Goal: Communication & Community: Participate in discussion

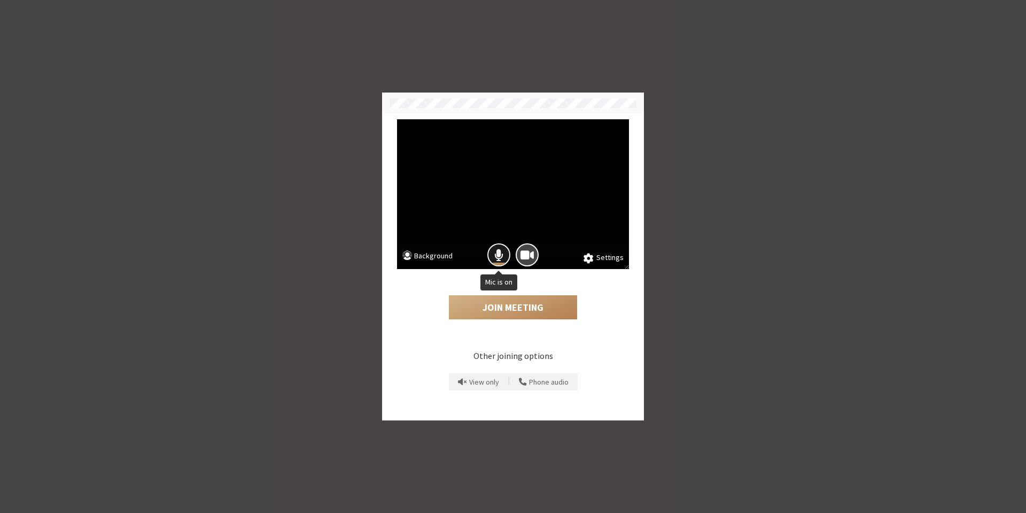
drag, startPoint x: 499, startPoint y: 247, endPoint x: 500, endPoint y: 258, distance: 10.8
click at [499, 249] on span "Mic is on" at bounding box center [499, 255] width 9 height 14
click at [505, 303] on button "Join Meeting" at bounding box center [513, 307] width 128 height 25
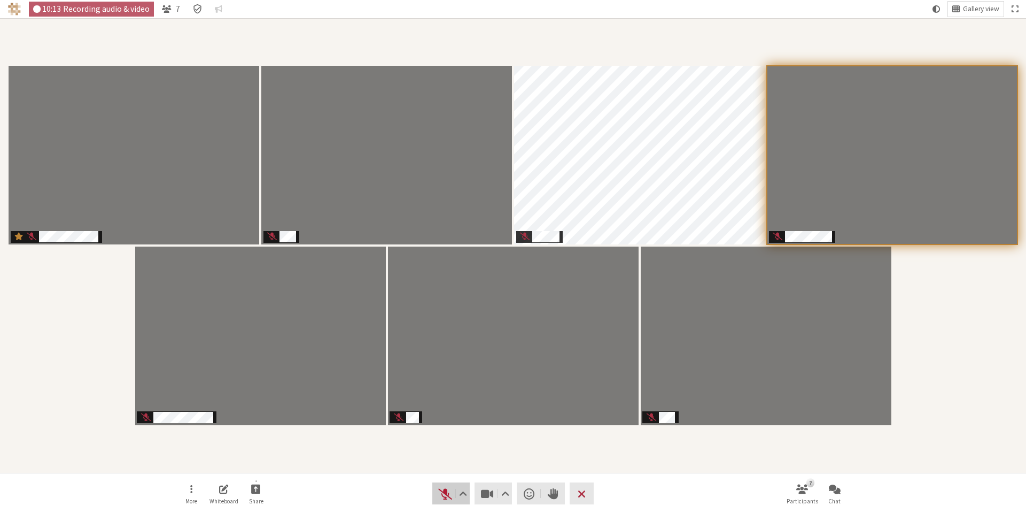
click at [442, 496] on span "Unmute (Alt+A)" at bounding box center [445, 493] width 15 height 15
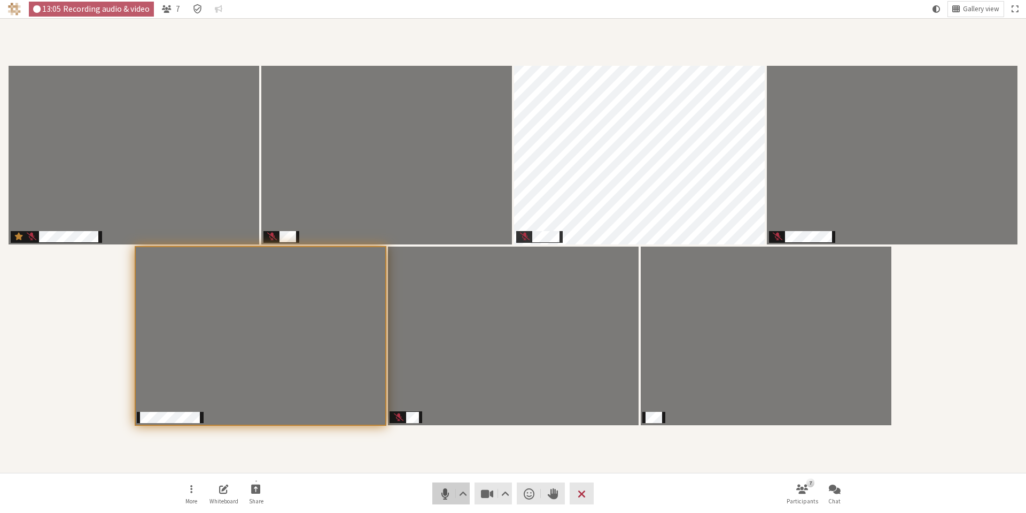
click at [447, 491] on span "Mute (Alt+A)" at bounding box center [445, 493] width 15 height 15
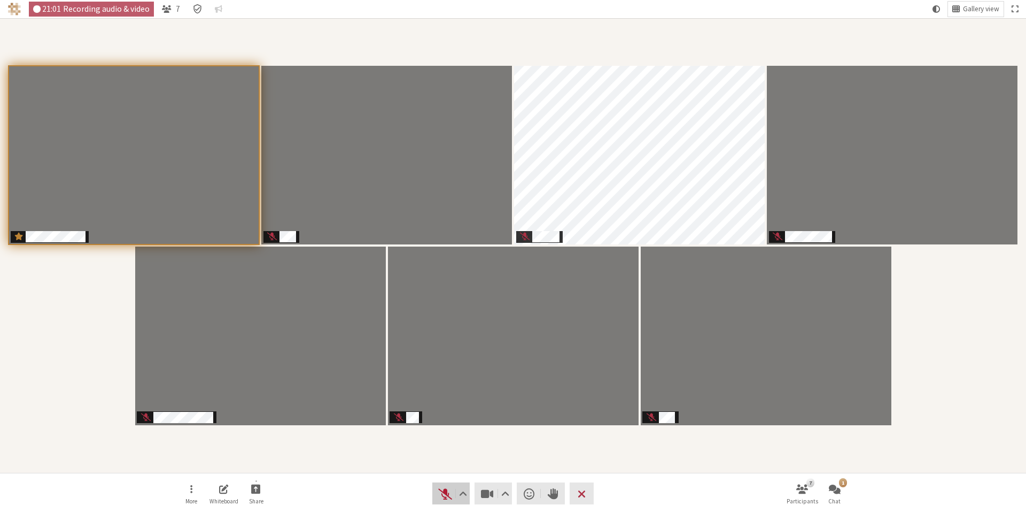
click at [448, 501] on button "Audio" at bounding box center [450, 493] width 37 height 22
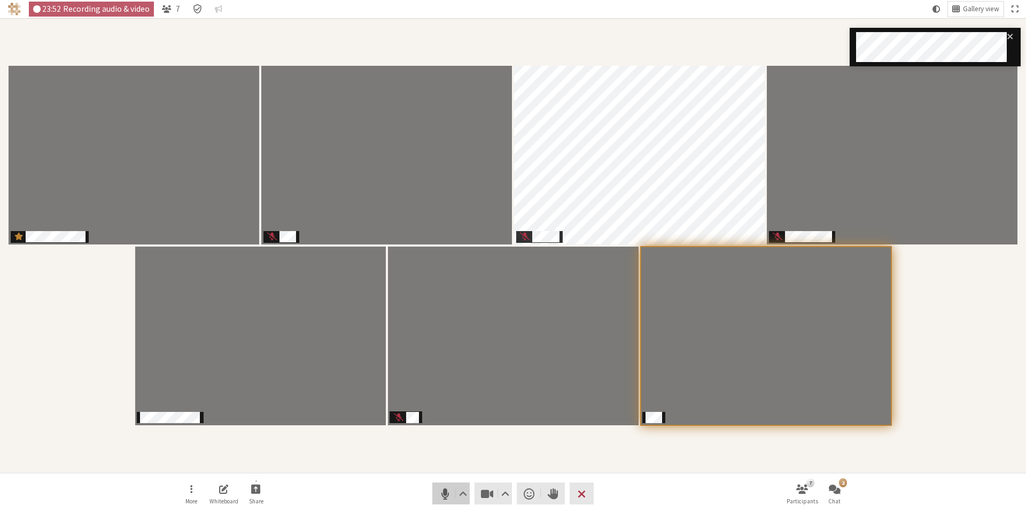
click at [442, 496] on span "Mute (Alt+A)" at bounding box center [445, 493] width 15 height 15
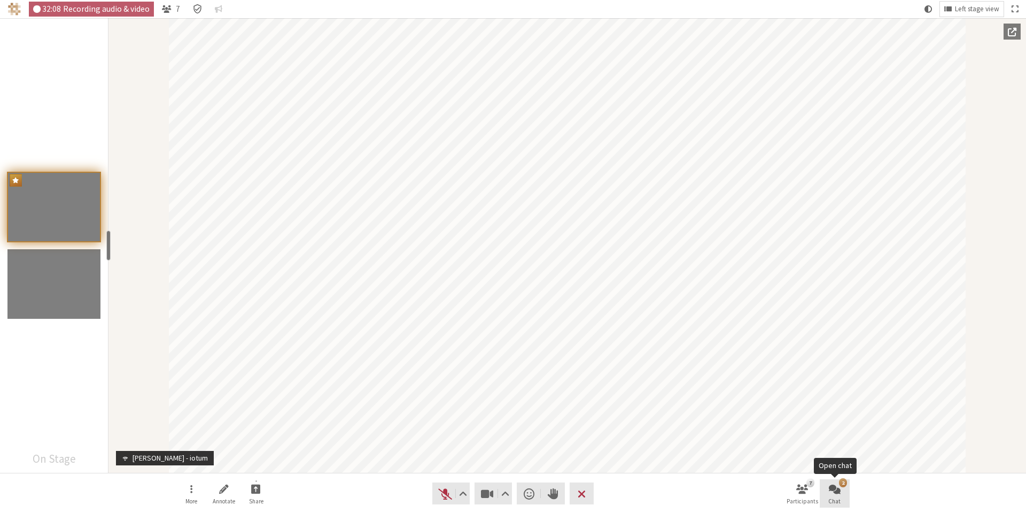
click at [841, 495] on button "2 Chat" at bounding box center [835, 493] width 30 height 29
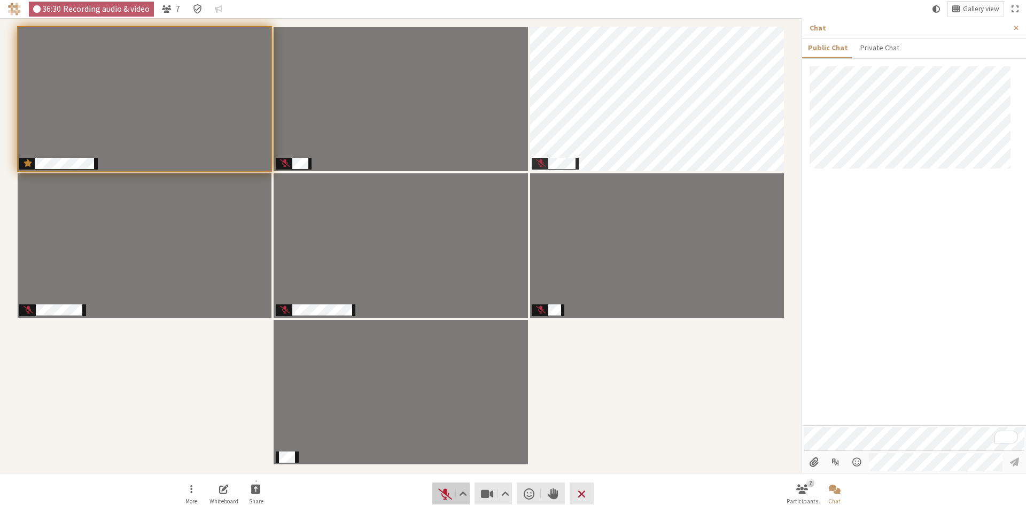
click at [447, 493] on span "Unmute (Alt+A)" at bounding box center [445, 493] width 15 height 15
click at [840, 492] on span "Close chat" at bounding box center [835, 488] width 12 height 12
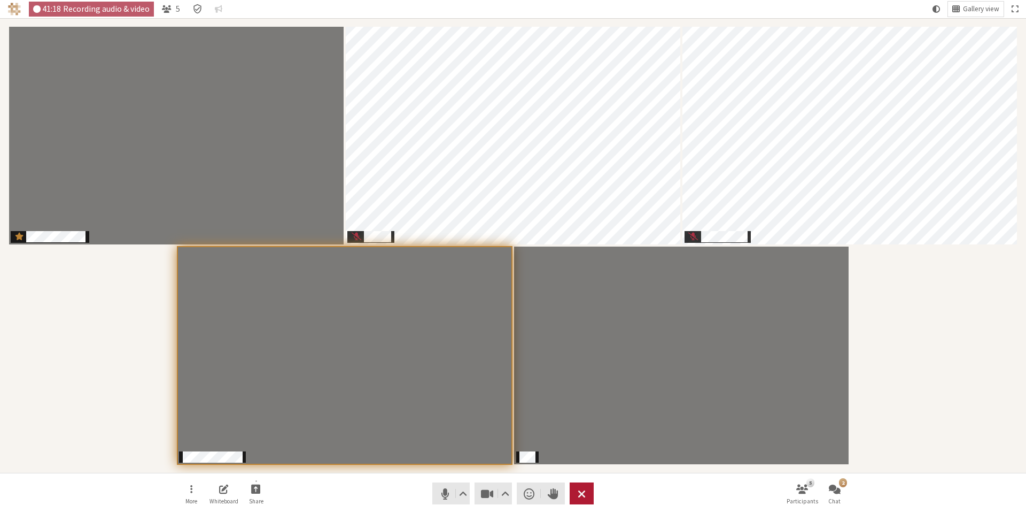
click at [582, 495] on span "Leave meeting" at bounding box center [582, 493] width 8 height 15
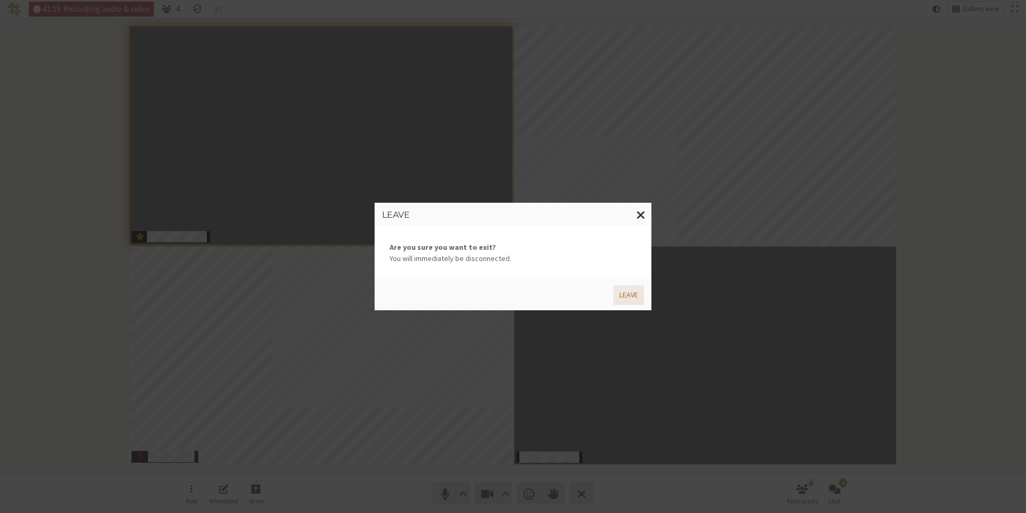
click at [631, 298] on button "Leave" at bounding box center [629, 295] width 30 height 20
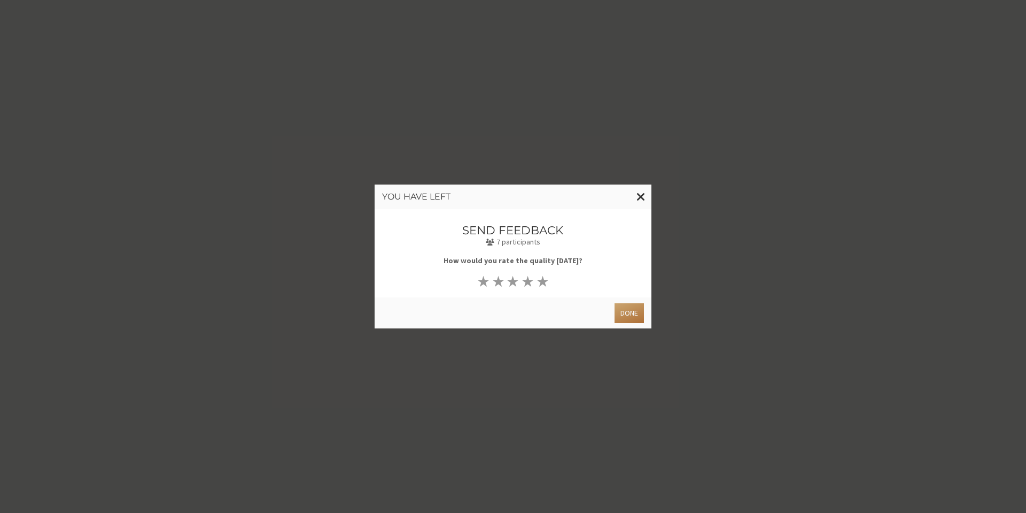
click at [639, 318] on button "Done" at bounding box center [629, 313] width 29 height 20
